Goal: Transaction & Acquisition: Purchase product/service

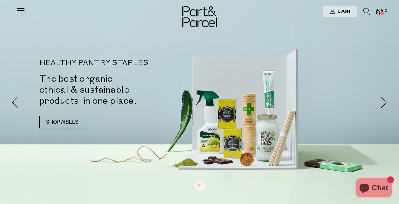
click at [366, 11] on icon at bounding box center [367, 11] width 7 height 7
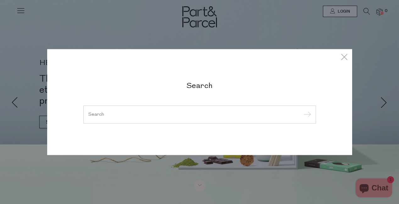
click at [237, 111] on div at bounding box center [199, 114] width 233 height 18
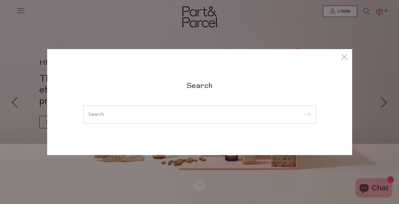
click at [237, 111] on div at bounding box center [199, 114] width 233 height 18
click at [150, 119] on div at bounding box center [199, 114] width 233 height 18
click at [124, 112] on input "search" at bounding box center [199, 114] width 223 height 5
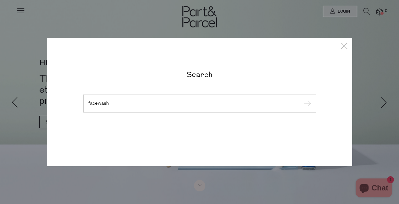
type input "facewash"
click at [302, 99] on input "submit" at bounding box center [306, 103] width 9 height 9
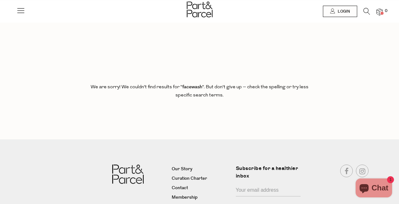
click at [369, 14] on icon at bounding box center [367, 11] width 7 height 7
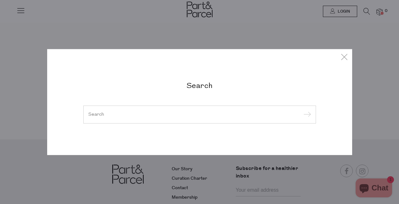
click at [132, 114] on input "search" at bounding box center [199, 114] width 223 height 5
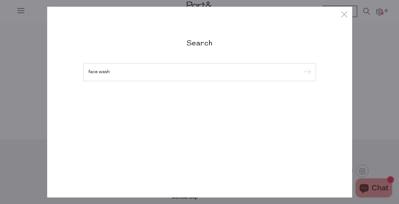
type input "face wash"
click at [302, 68] on input "submit" at bounding box center [306, 72] width 9 height 9
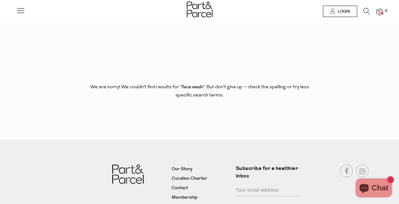
click at [18, 13] on icon at bounding box center [20, 10] width 9 height 9
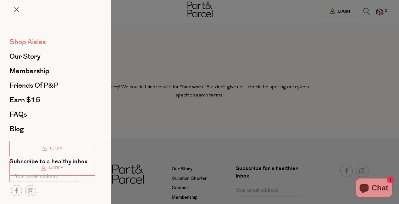
click at [41, 38] on span "Shop Aisles" at bounding box center [27, 42] width 37 height 10
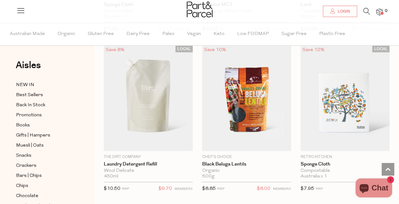
scroll to position [951, 0]
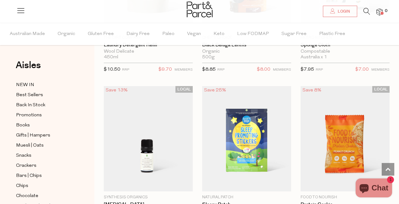
click at [370, 9] on icon at bounding box center [367, 11] width 7 height 7
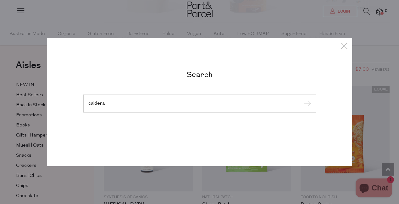
type input "caldera"
click at [302, 99] on input "submit" at bounding box center [306, 103] width 9 height 9
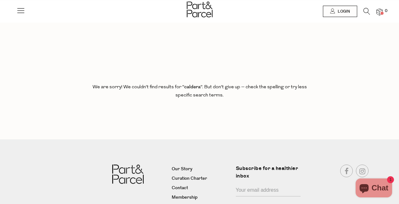
click at [366, 13] on icon at bounding box center [367, 11] width 7 height 7
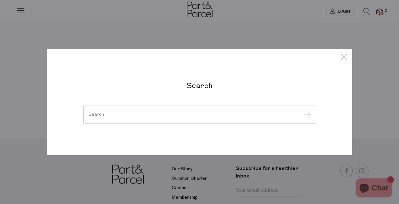
click at [127, 119] on div at bounding box center [199, 114] width 233 height 18
click at [121, 116] on input "search" at bounding box center [199, 114] width 223 height 5
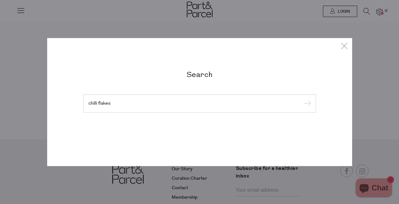
type input "chilli flakes"
click at [302, 99] on input "submit" at bounding box center [306, 103] width 9 height 9
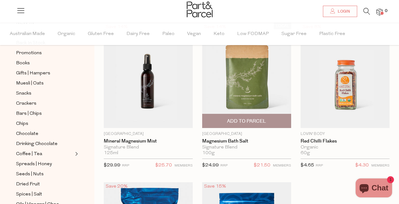
scroll to position [44, 0]
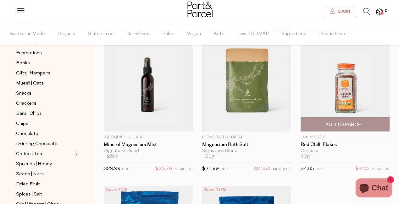
click at [345, 122] on span "Add To Parcel" at bounding box center [345, 124] width 39 height 7
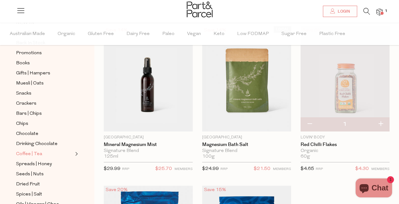
click at [51, 150] on link "Coffee | Tea" at bounding box center [44, 154] width 57 height 8
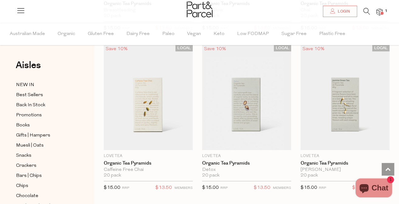
scroll to position [834, 0]
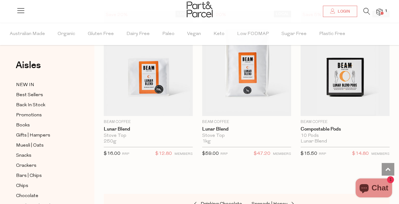
scroll to position [4744, 0]
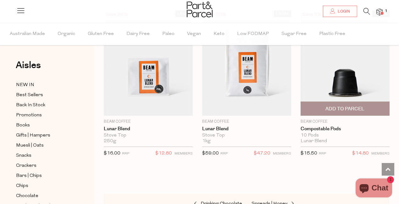
click at [366, 69] on img at bounding box center [345, 62] width 89 height 105
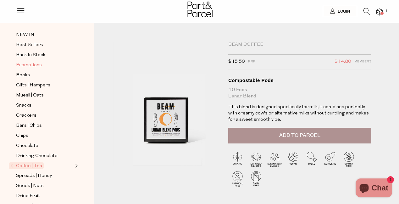
scroll to position [33, 0]
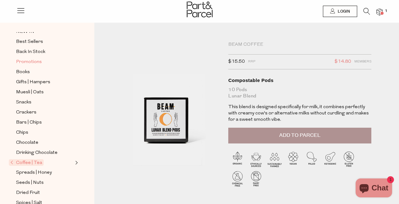
click at [26, 59] on span "Promotions" at bounding box center [29, 62] width 26 height 8
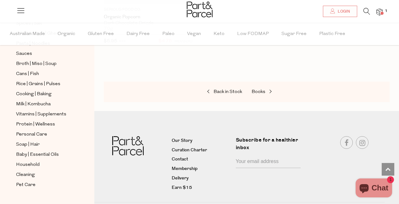
scroll to position [239, 0]
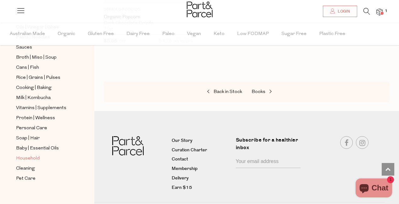
click at [42, 156] on link "Household" at bounding box center [44, 158] width 57 height 8
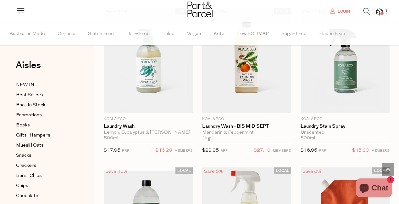
scroll to position [2309, 0]
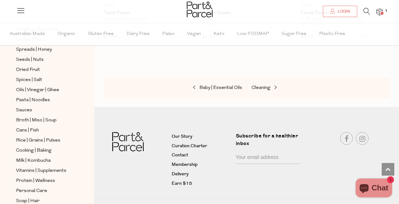
scroll to position [180, 0]
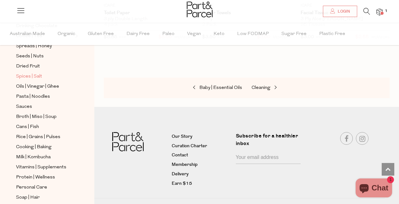
click at [33, 78] on span "Spices | Salt" at bounding box center [29, 77] width 26 height 8
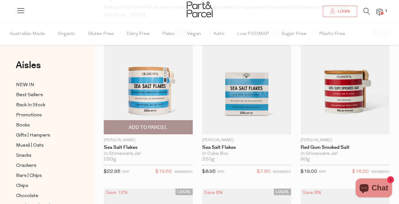
scroll to position [69, 0]
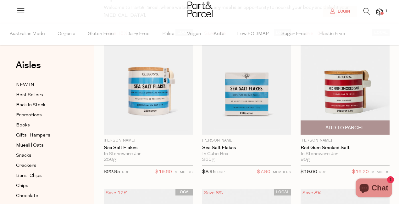
click at [315, 121] on span "Add To Parcel" at bounding box center [345, 128] width 85 height 14
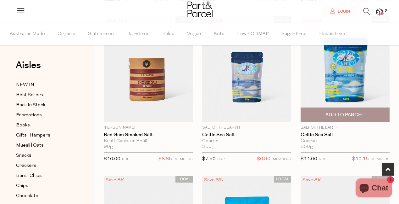
scroll to position [240, 0]
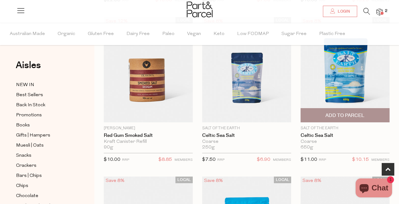
click at [340, 112] on span "Add To Parcel" at bounding box center [345, 115] width 39 height 7
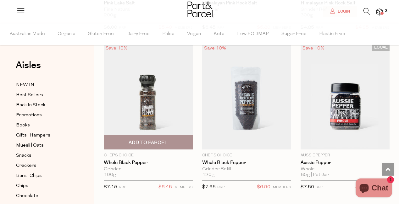
scroll to position [691, 0]
click at [173, 135] on span "Add To Parcel" at bounding box center [148, 142] width 85 height 14
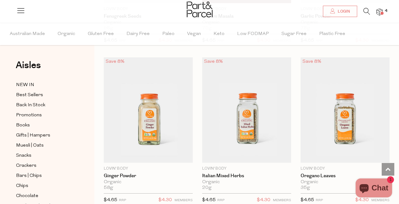
scroll to position [2430, 0]
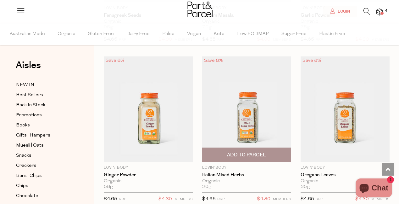
click at [256, 151] on span "Add To Parcel" at bounding box center [246, 154] width 39 height 7
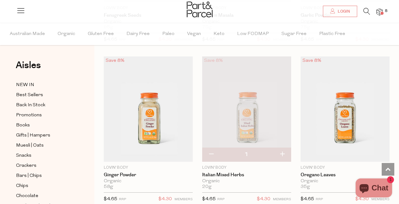
scroll to position [2560, 0]
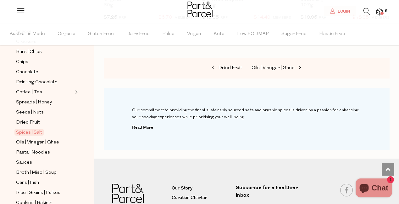
scroll to position [245, 0]
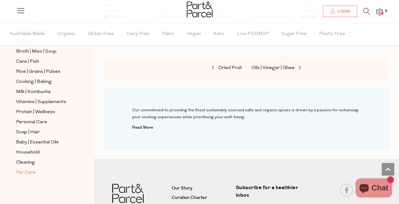
click at [28, 173] on span "Pet Care" at bounding box center [26, 173] width 20 height 8
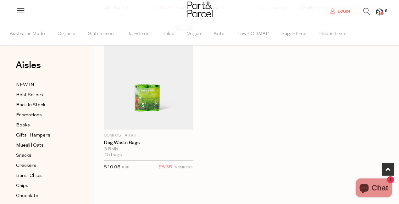
scroll to position [376, 0]
click at [28, 136] on span "Gifts | Hampers" at bounding box center [33, 136] width 34 height 8
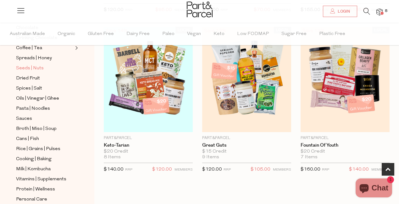
scroll to position [168, 0]
click at [50, 96] on span "Oils | Vinegar | Ghee" at bounding box center [37, 98] width 43 height 8
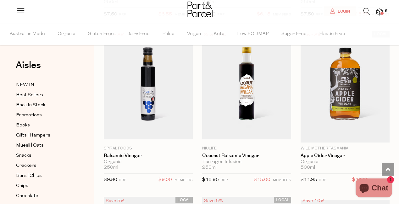
scroll to position [1974, 0]
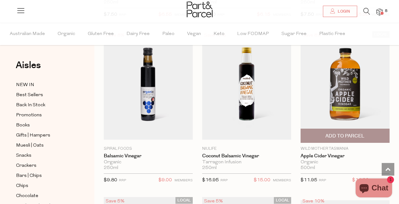
click at [368, 132] on span "Add To Parcel" at bounding box center [345, 136] width 85 height 14
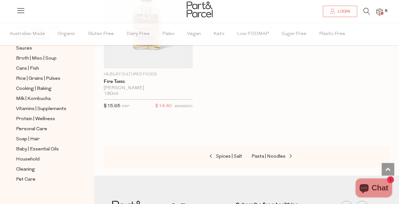
scroll to position [240, 0]
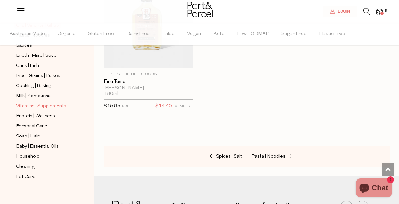
click at [42, 107] on span "Vitamins | Supplements" at bounding box center [41, 106] width 50 height 8
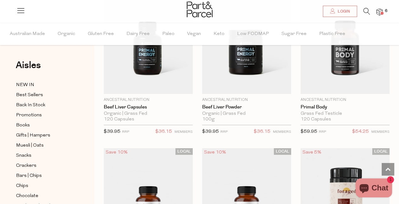
scroll to position [1984, 0]
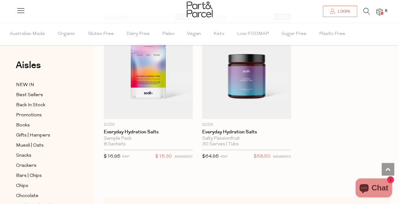
scroll to position [3101, 0]
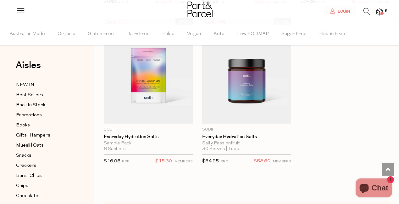
click at [381, 12] on span at bounding box center [382, 13] width 3 height 3
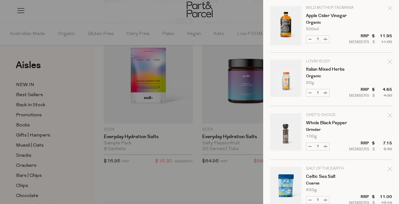
scroll to position [0, 0]
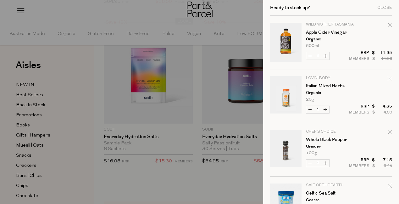
click at [54, 112] on div at bounding box center [199, 102] width 399 height 204
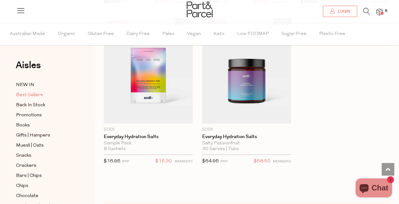
click at [34, 97] on span "Best Sellers" at bounding box center [29, 95] width 27 height 8
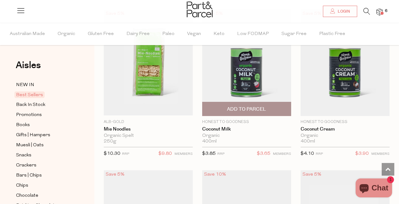
scroll to position [1040, 0]
click at [273, 108] on span "Add To Parcel" at bounding box center [246, 109] width 85 height 14
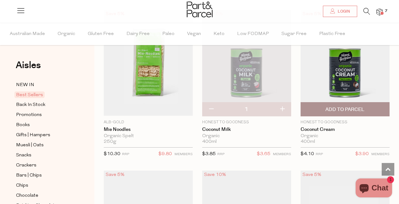
click at [323, 111] on span "Add To Parcel" at bounding box center [345, 109] width 85 height 14
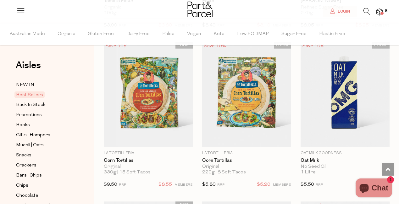
scroll to position [1485, 0]
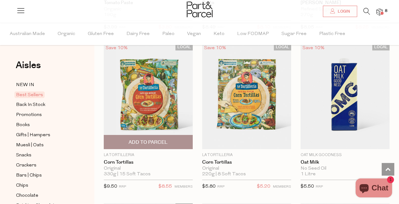
click at [147, 139] on span "Add To Parcel" at bounding box center [148, 142] width 39 height 7
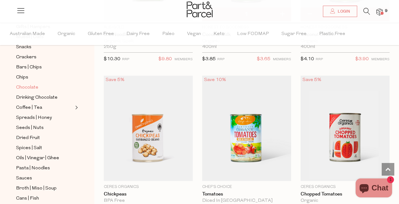
scroll to position [108, 0]
click at [50, 119] on span "Spreads | Honey" at bounding box center [34, 118] width 36 height 8
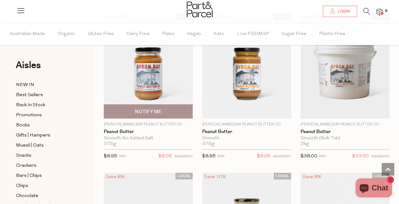
scroll to position [547, 0]
click at [154, 113] on span "Notify Me" at bounding box center [148, 111] width 27 height 7
type input "Notify when available"
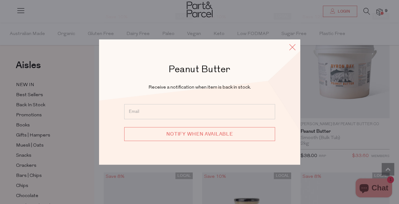
click at [294, 48] on icon at bounding box center [292, 46] width 9 height 9
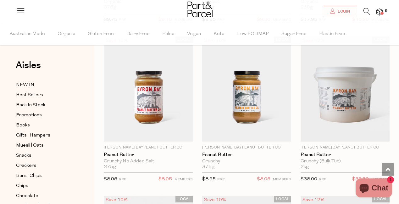
scroll to position [364, 0]
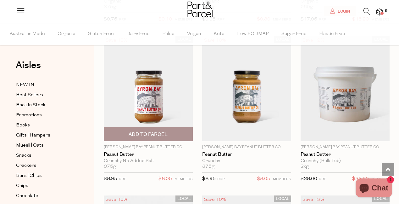
click at [152, 134] on span "Add To Parcel" at bounding box center [148, 134] width 39 height 7
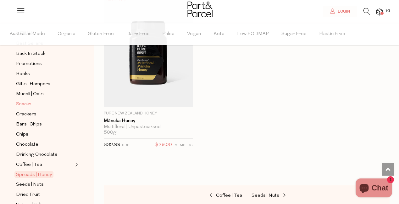
scroll to position [52, 0]
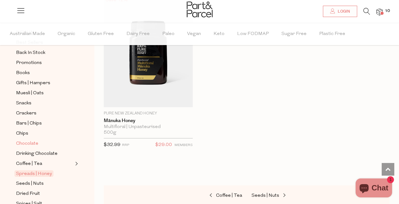
click at [39, 144] on link "Chocolate" at bounding box center [44, 143] width 57 height 8
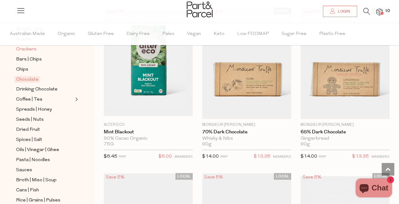
scroll to position [116, 0]
click at [34, 159] on span "Pasta | Noodles" at bounding box center [33, 160] width 34 height 8
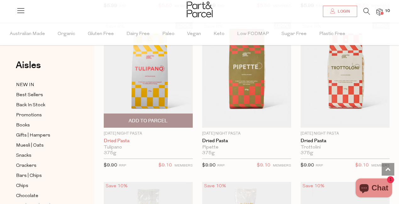
scroll to position [537, 0]
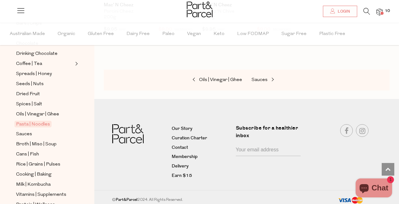
scroll to position [157, 0]
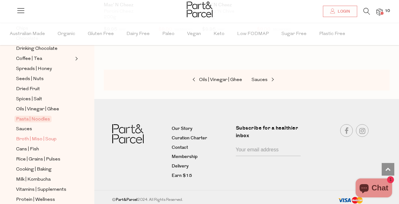
click at [39, 140] on span "Broth | Miso | Soup" at bounding box center [36, 139] width 41 height 8
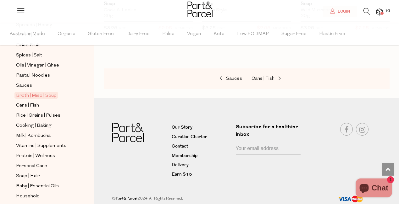
scroll to position [245, 0]
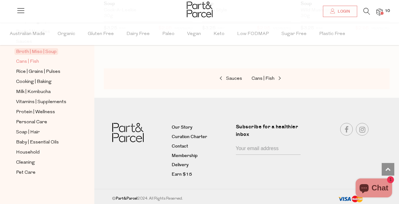
click at [36, 63] on span "Cans | Fish" at bounding box center [27, 62] width 23 height 8
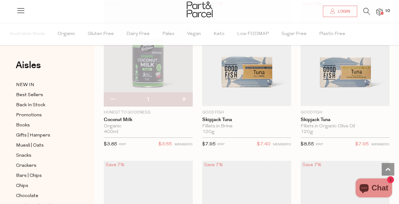
scroll to position [881, 0]
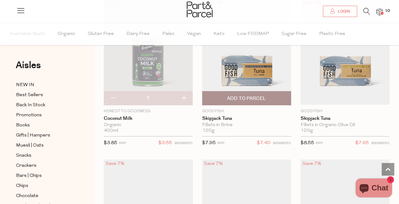
click at [238, 94] on span "Add To Parcel" at bounding box center [246, 98] width 85 height 14
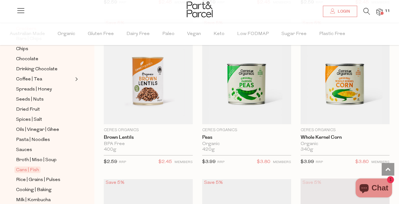
scroll to position [245, 0]
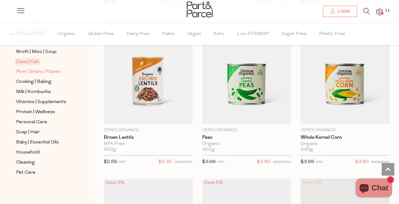
click at [37, 71] on span "Rice | Grains | Pulses" at bounding box center [38, 72] width 44 height 8
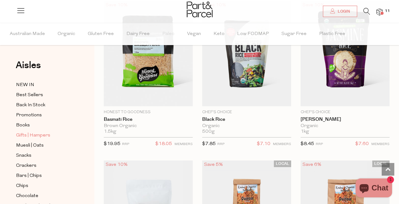
scroll to position [245, 0]
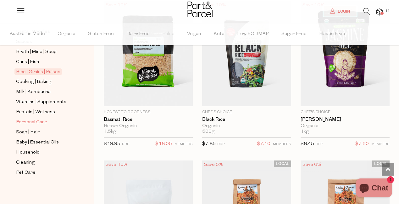
click at [38, 120] on span "Personal Care" at bounding box center [31, 122] width 31 height 8
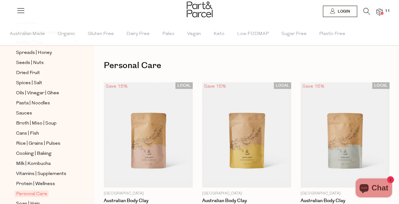
scroll to position [245, 0]
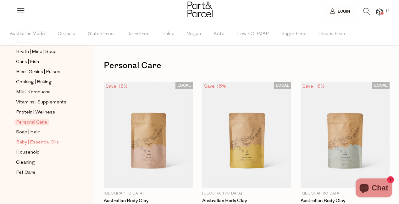
click at [53, 140] on span "Baby | Essential Oils" at bounding box center [37, 142] width 43 height 8
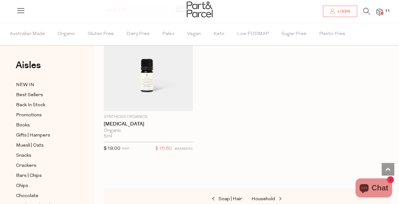
scroll to position [872, 0]
